Goal: Check status: Check status

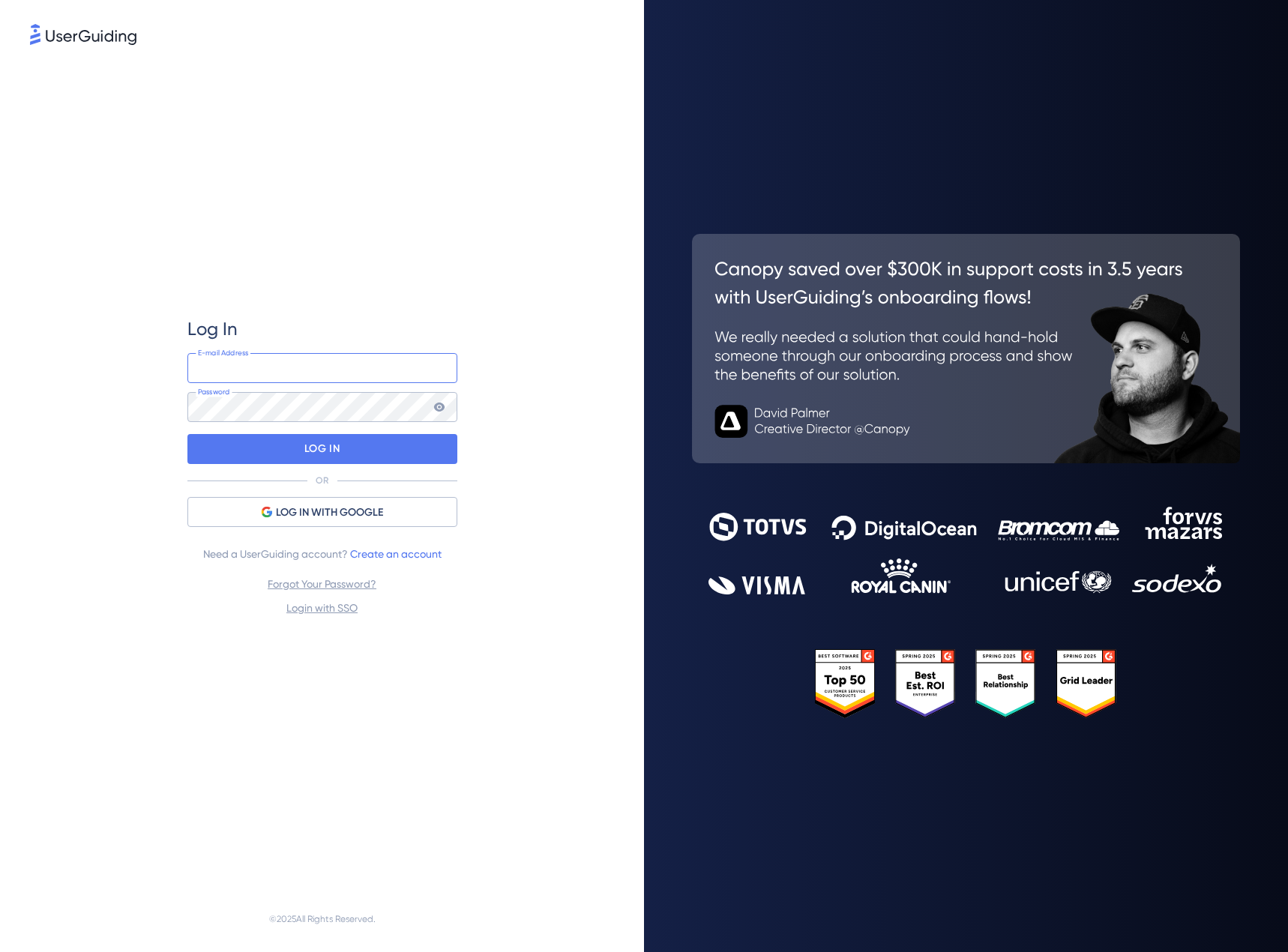
click at [356, 374] on input "email" at bounding box center [322, 368] width 270 height 30
type input "[EMAIL_ADDRESS][DOMAIN_NAME]"
click at [338, 451] on p "LOG IN" at bounding box center [321, 449] width 35 height 24
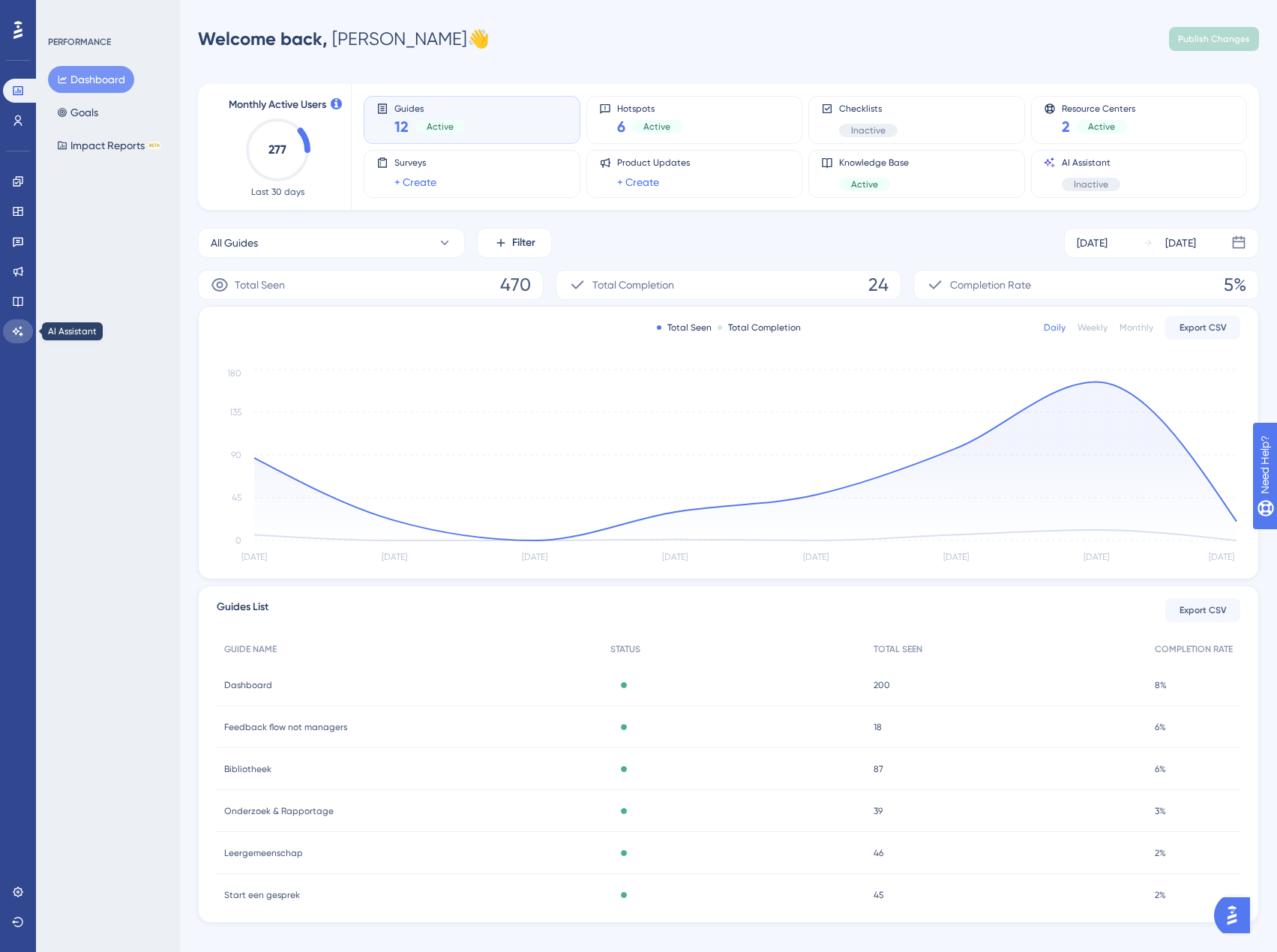
click at [23, 336] on icon at bounding box center [18, 332] width 12 height 12
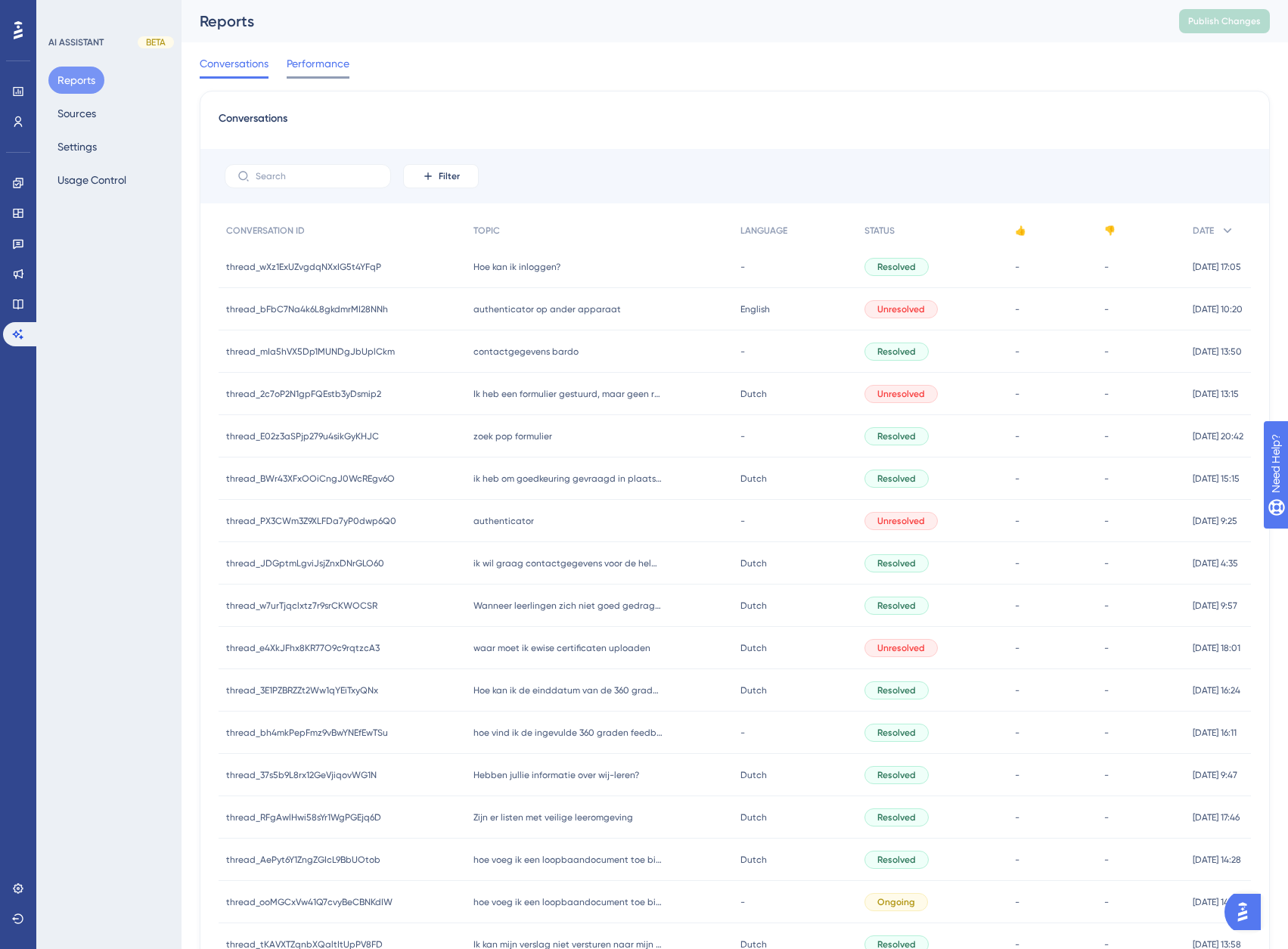
click at [313, 67] on span "Performance" at bounding box center [318, 63] width 63 height 18
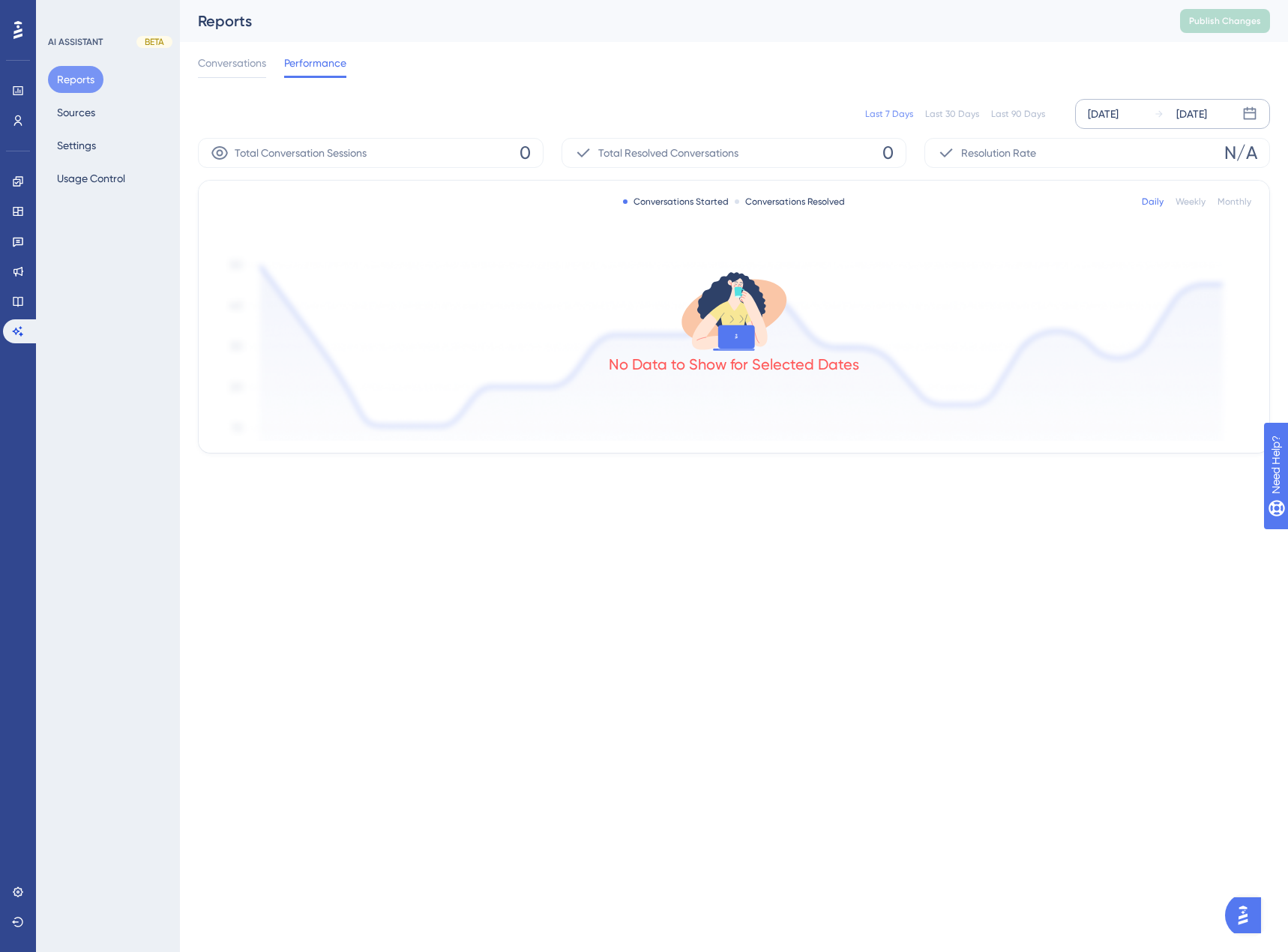
click at [1248, 111] on icon at bounding box center [1249, 113] width 15 height 15
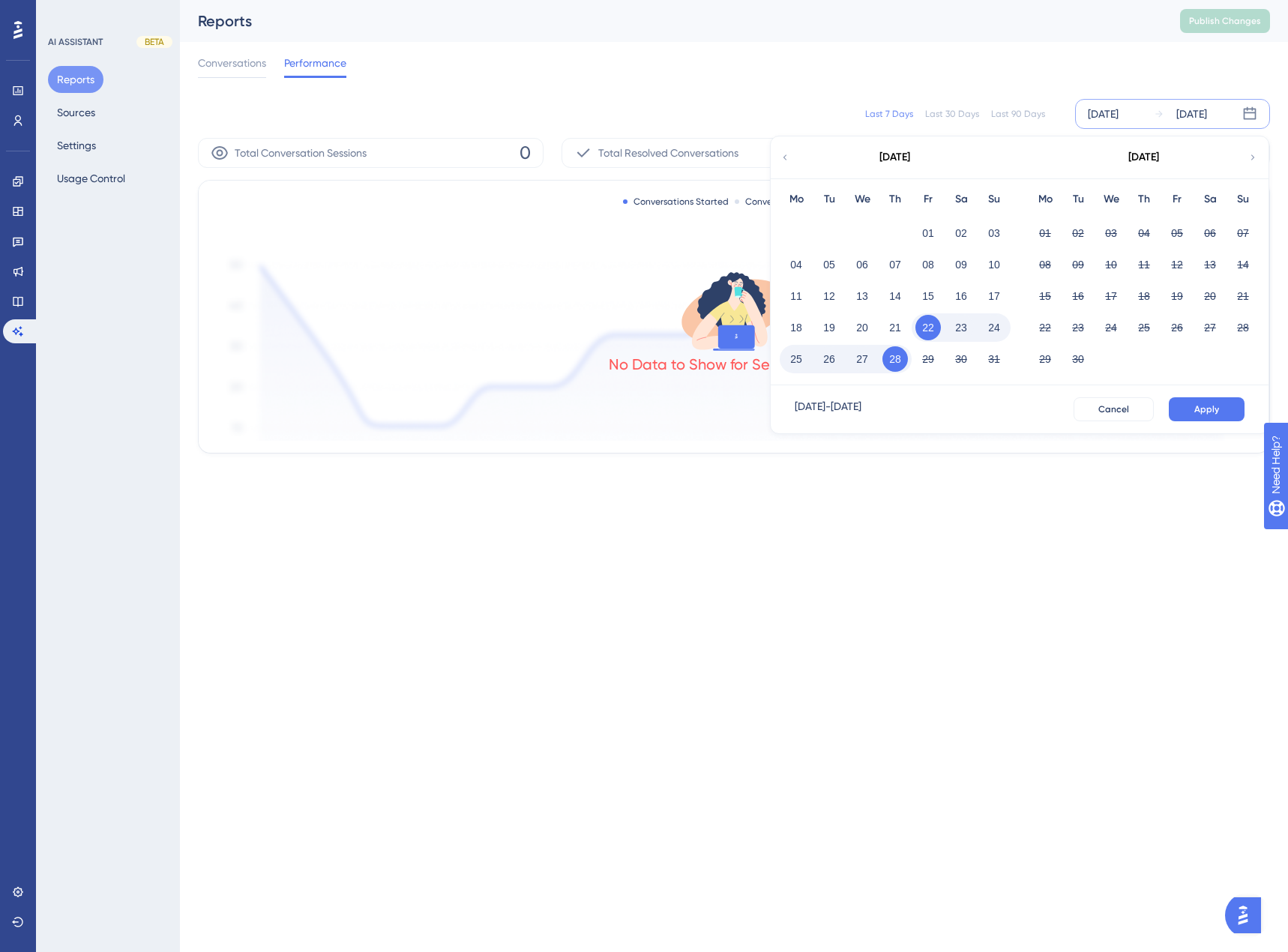
click at [788, 154] on icon at bounding box center [785, 158] width 10 height 14
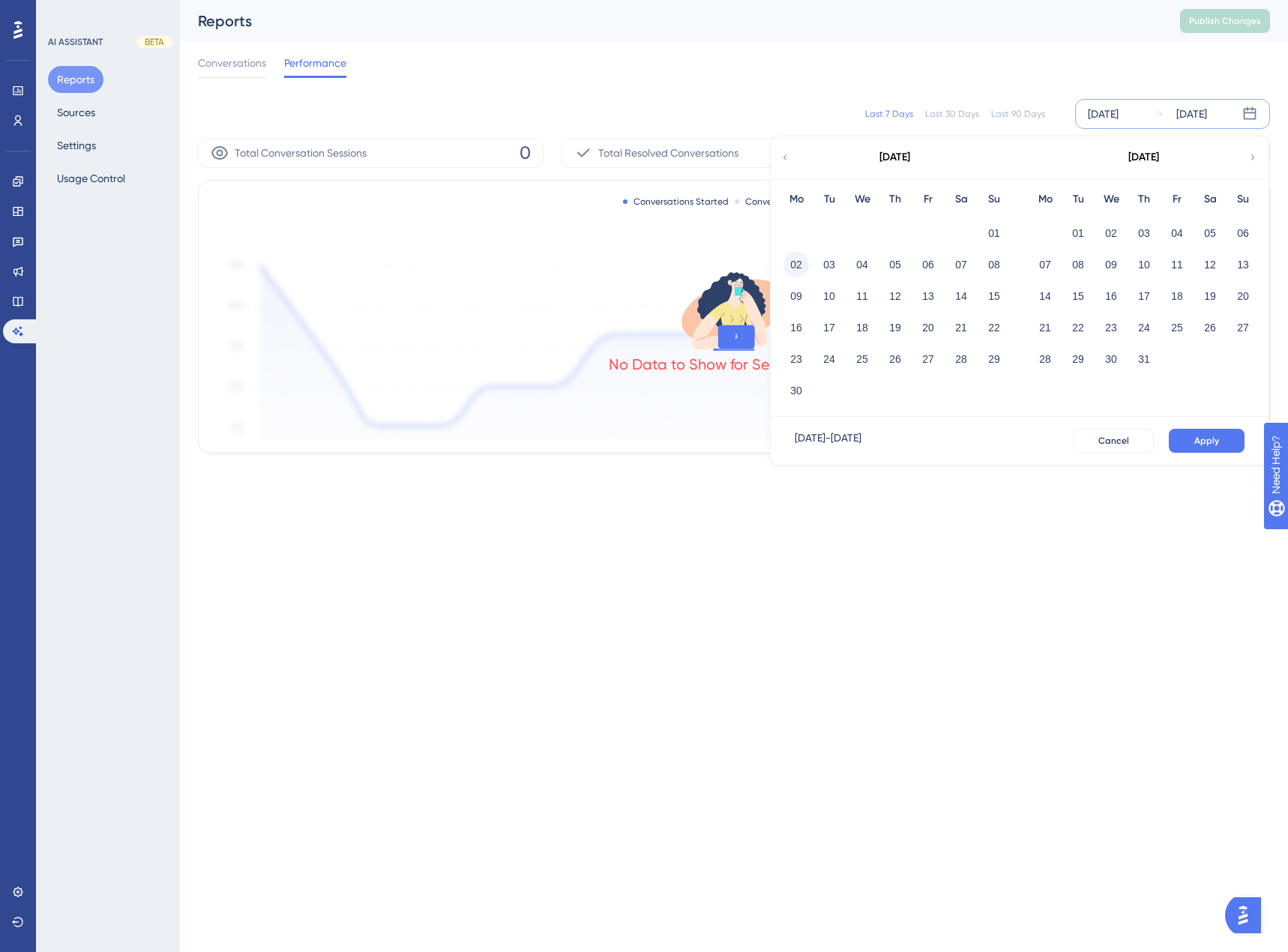
click at [794, 264] on button "02" at bounding box center [796, 265] width 26 height 26
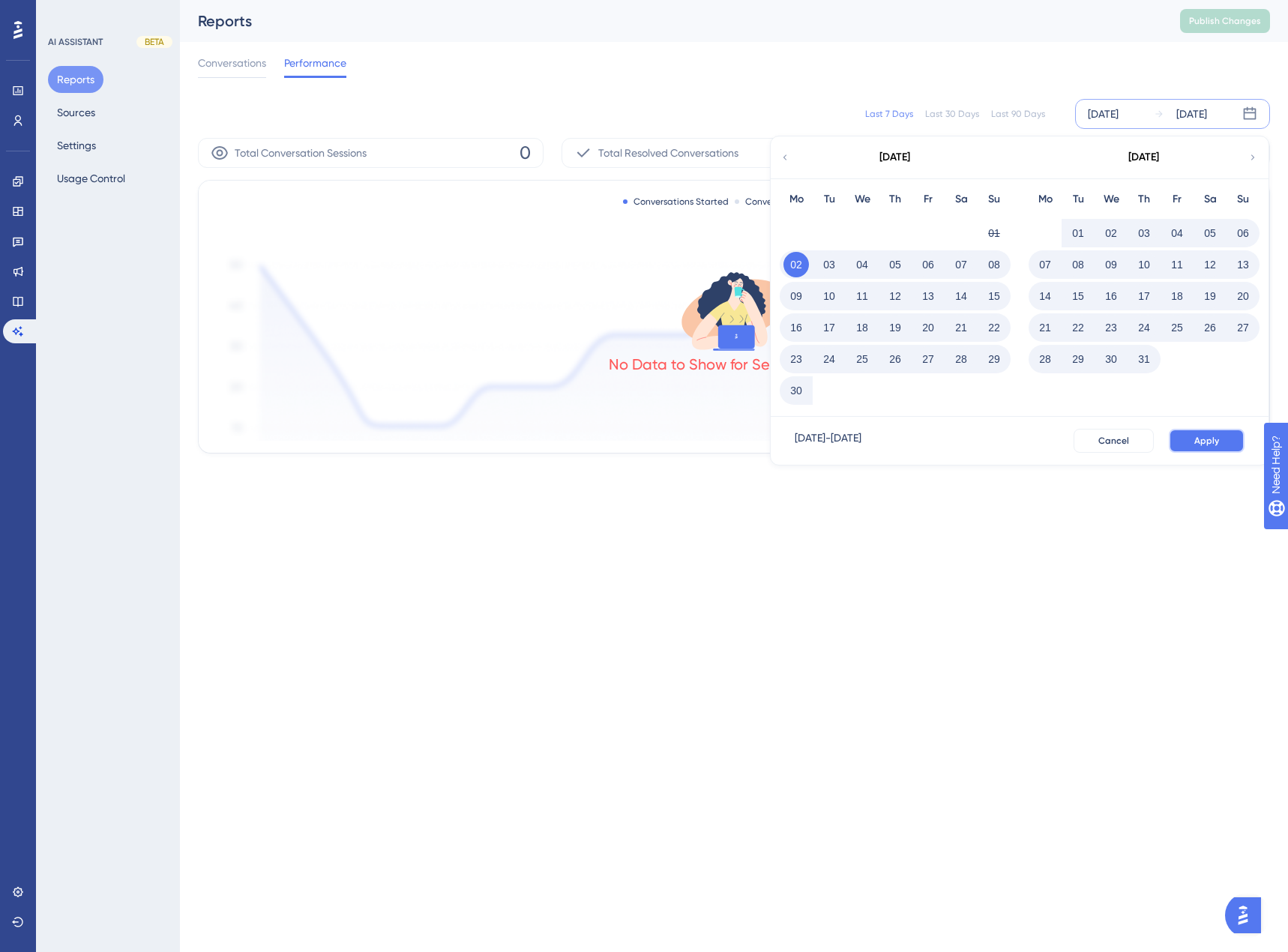
click at [1230, 446] on button "Apply" at bounding box center [1207, 440] width 75 height 24
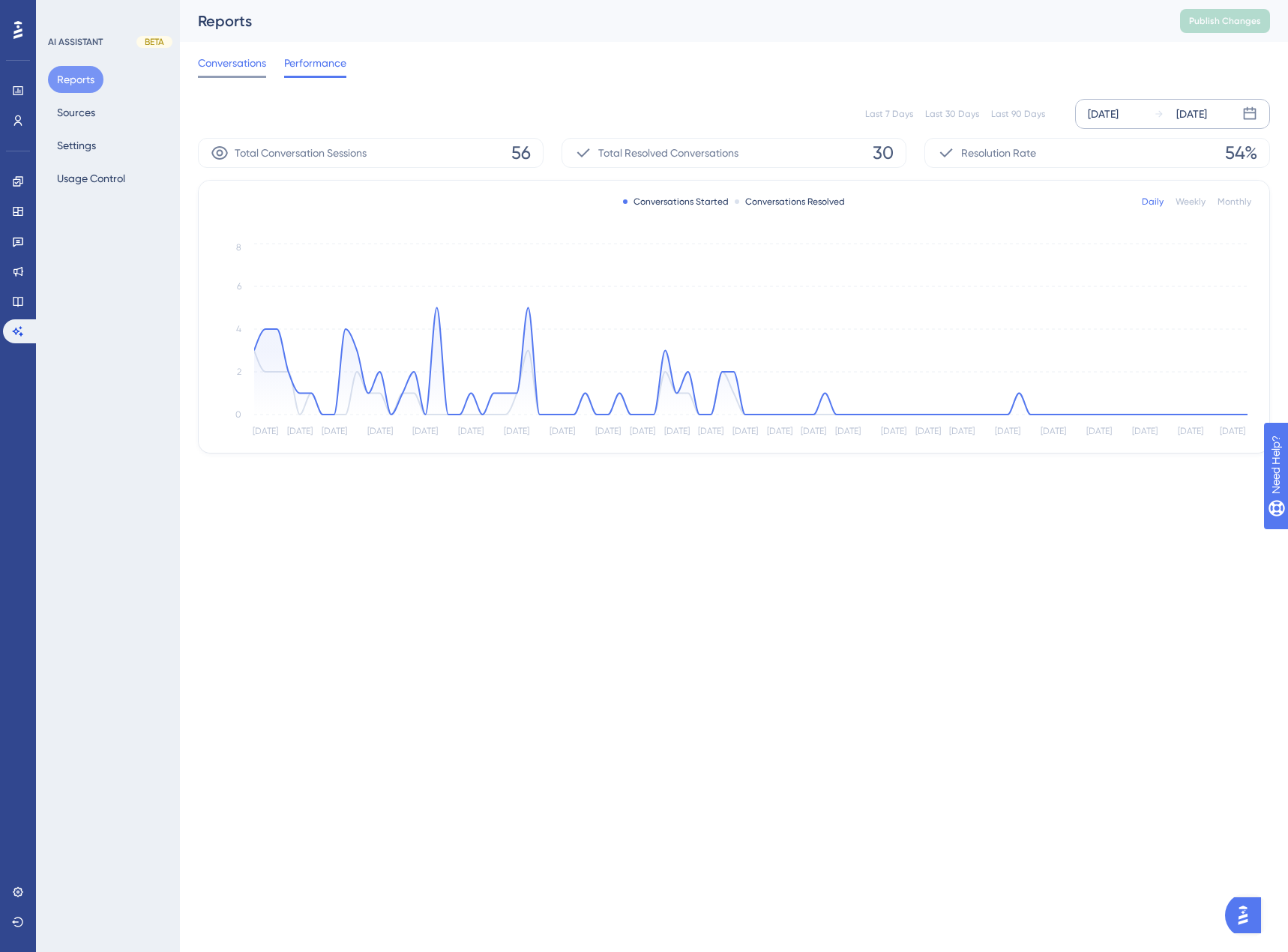
click at [218, 67] on span "Conversations" at bounding box center [232, 63] width 69 height 18
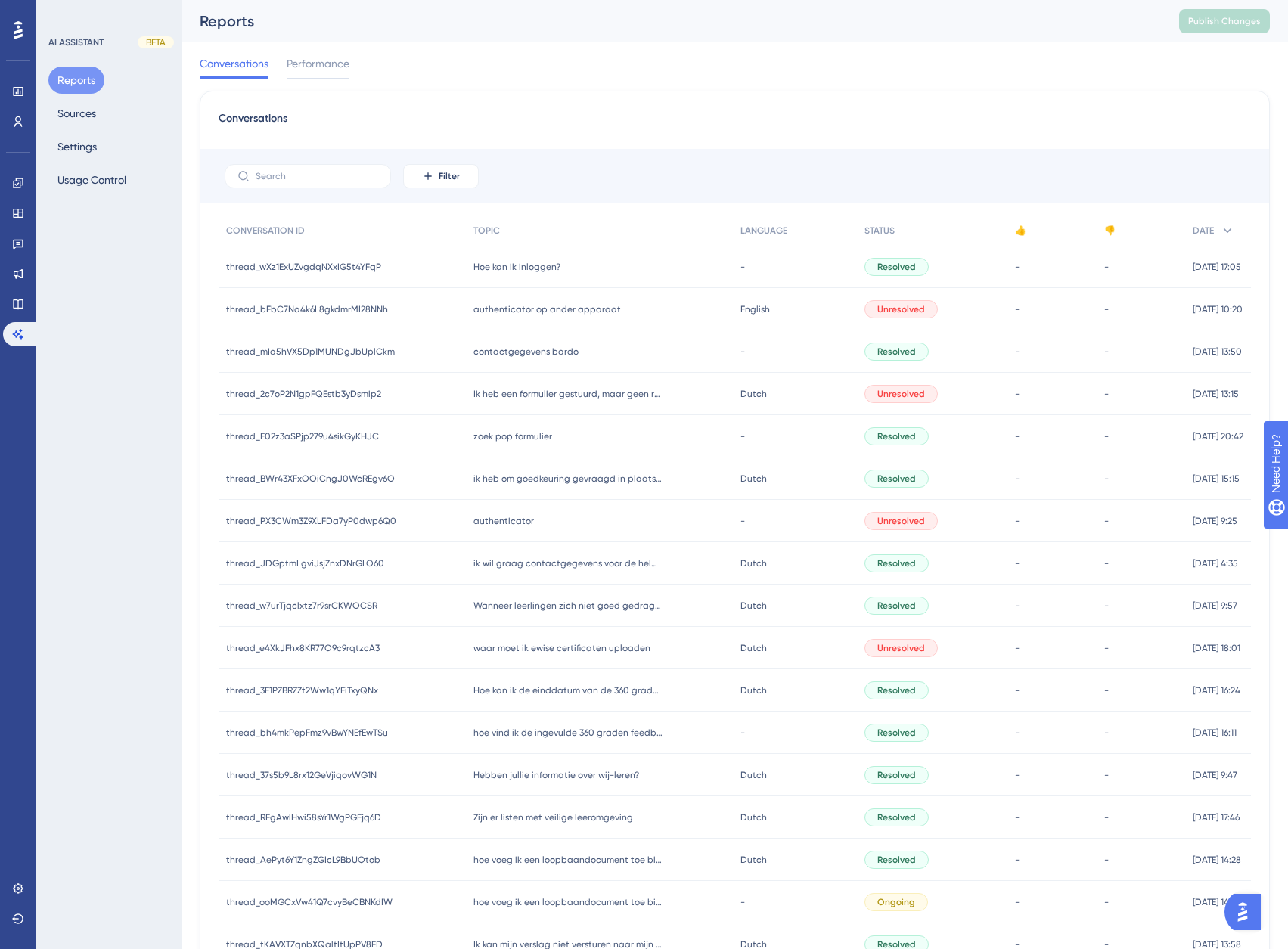
click at [545, 305] on span "authenticator op ander apparaat" at bounding box center [547, 309] width 148 height 12
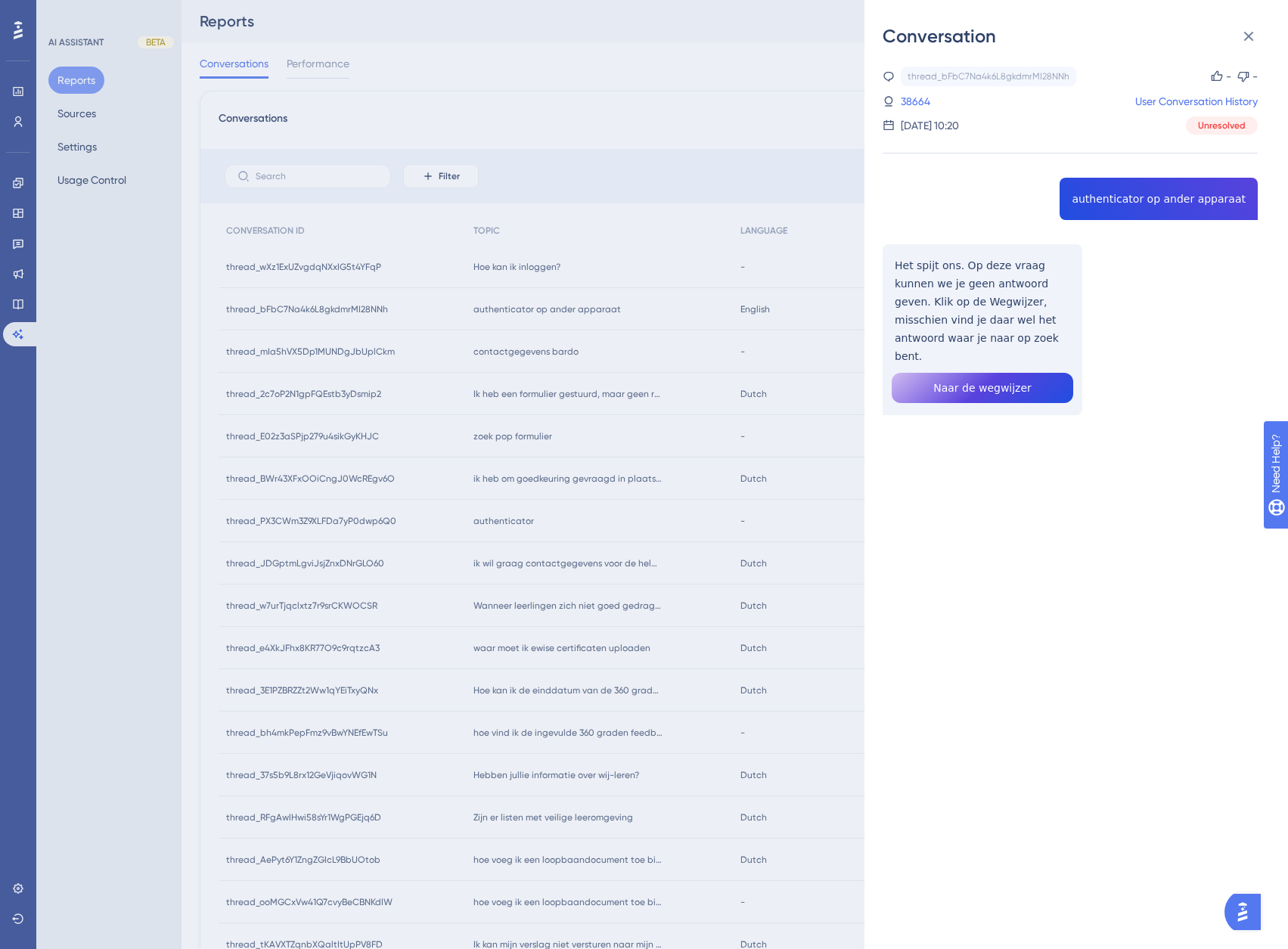
click at [985, 371] on div "thread_bFbC7Na4k6L8gkdmrMI28NNh Copy - - 38664 User Conversation History [DATE]…" at bounding box center [1070, 279] width 375 height 425
click at [589, 221] on div "Conversation thread_bFbC7Na4k6L8gkdmrMI28NNh Copy - - 38664 User Conversation H…" at bounding box center [644, 474] width 1288 height 949
